Goal: Use online tool/utility

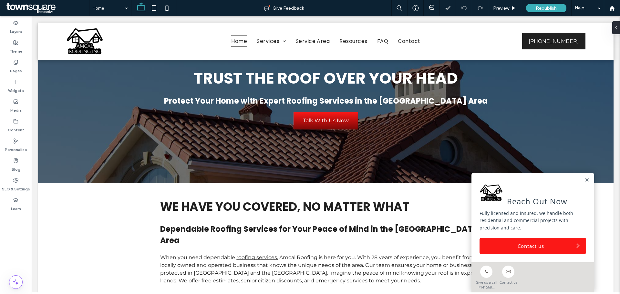
scroll to position [97, 0]
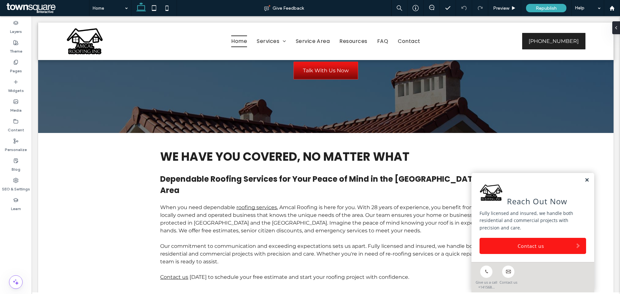
click at [584, 181] on link at bounding box center [586, 179] width 5 height 5
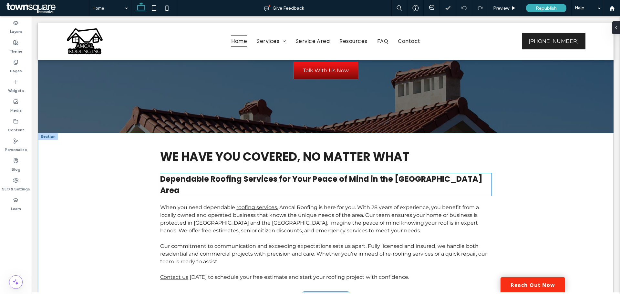
click at [282, 243] on span "Our commitment to communication and exceeding expectations sets us apart. Fully…" at bounding box center [323, 254] width 327 height 22
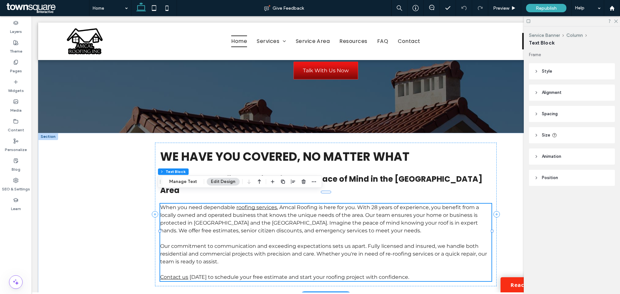
click at [249, 235] on p at bounding box center [325, 239] width 331 height 8
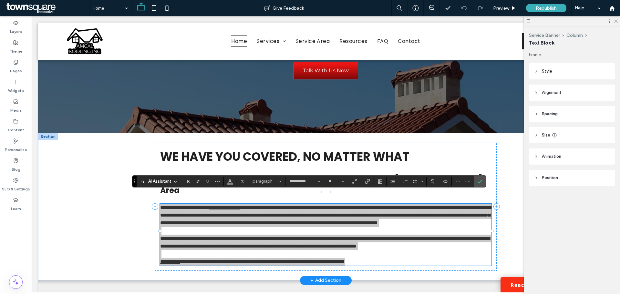
click at [157, 181] on span "AI Assistant" at bounding box center [159, 181] width 23 height 6
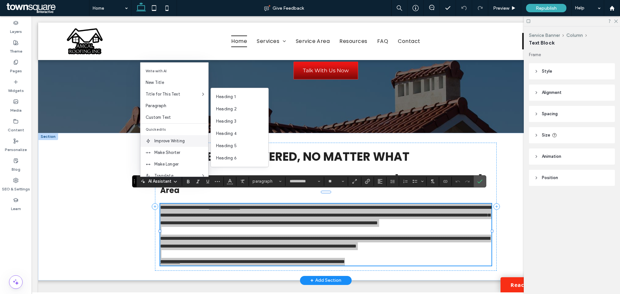
click at [176, 142] on span "Improve Writing" at bounding box center [181, 141] width 54 height 6
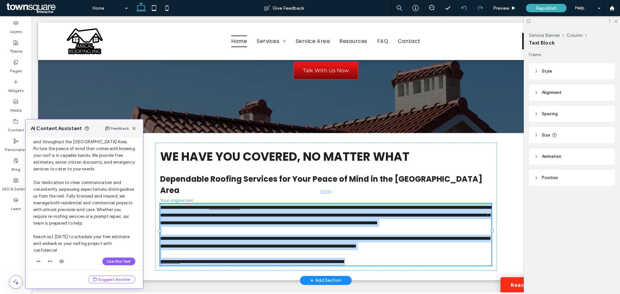
scroll to position [82, 0]
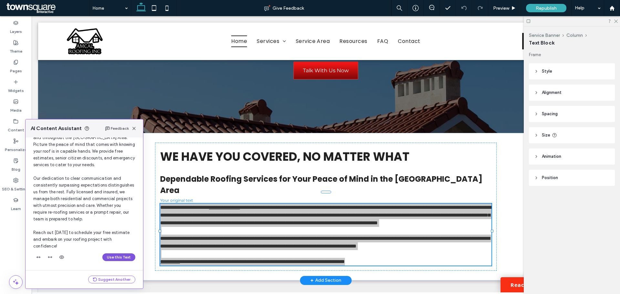
click at [109, 259] on button "Use this Text" at bounding box center [118, 257] width 33 height 8
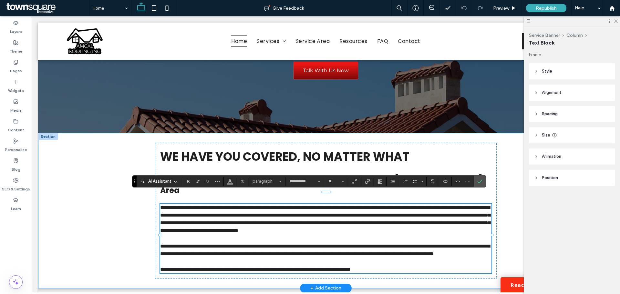
click at [132, 251] on div "**********" at bounding box center [325, 210] width 387 height 155
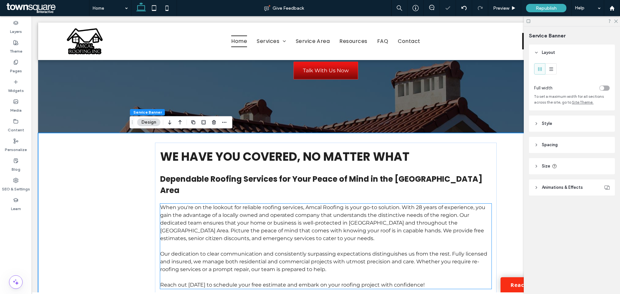
click at [207, 256] on span "Our dedication to clear communication and consistently surpassing expectations …" at bounding box center [323, 262] width 327 height 22
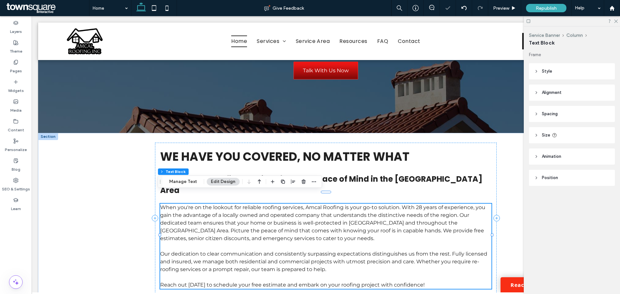
click at [206, 282] on span "Reach out [DATE] to schedule your free estimate and embark on your roofing proj…" at bounding box center [292, 285] width 264 height 6
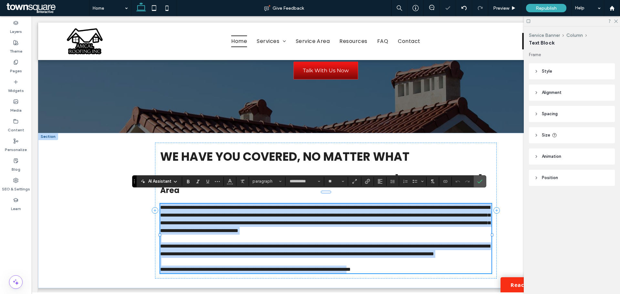
click at [200, 272] on span "**********" at bounding box center [255, 269] width 190 height 5
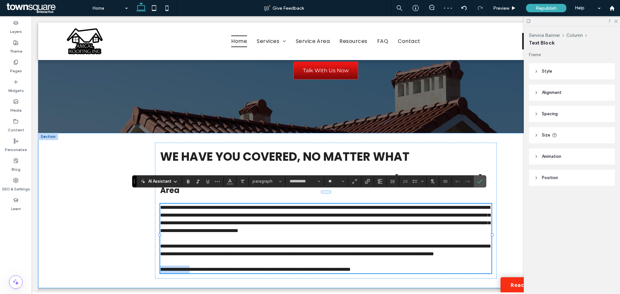
drag, startPoint x: 199, startPoint y: 274, endPoint x: 144, endPoint y: 270, distance: 55.0
click at [144, 270] on div "**********" at bounding box center [325, 210] width 387 height 155
click at [366, 182] on icon "Link" at bounding box center [367, 181] width 5 height 5
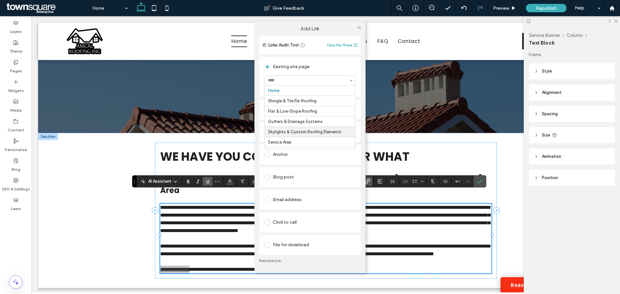
scroll to position [29, 0]
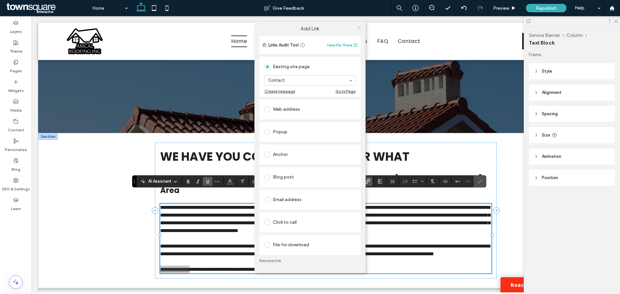
click at [358, 31] on span at bounding box center [359, 28] width 5 height 10
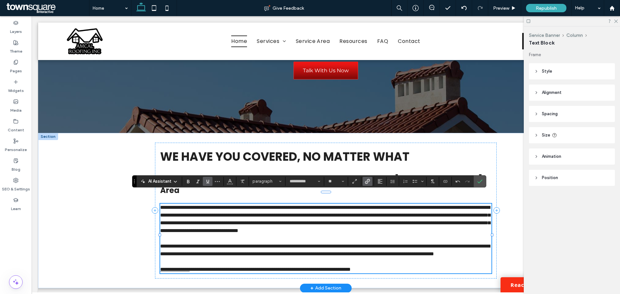
click at [249, 266] on p at bounding box center [325, 262] width 331 height 8
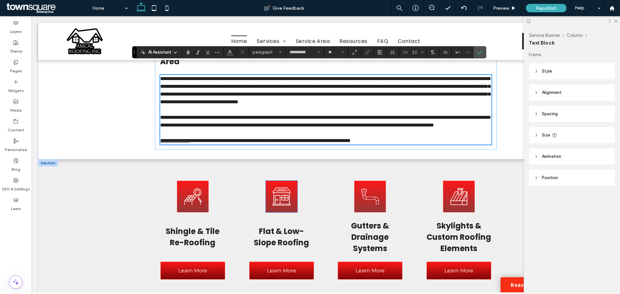
scroll to position [226, 0]
click at [237, 182] on div "A stick figure is standing next to a solar panel. Shingle & Tile Re-Roofing Lea…" at bounding box center [325, 229] width 387 height 141
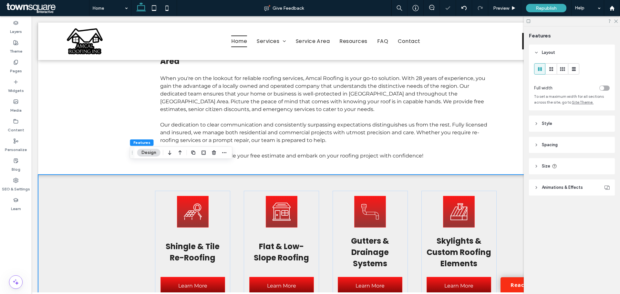
scroll to position [0, 0]
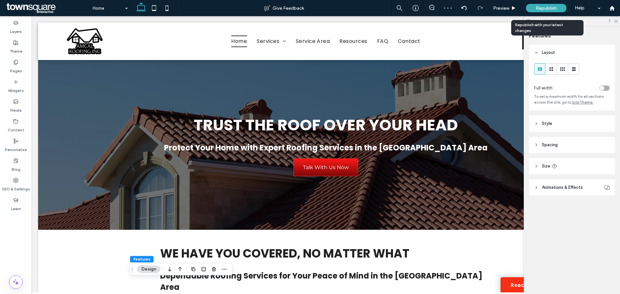
click at [538, 9] on span "Republish" at bounding box center [545, 7] width 21 height 5
